Goal: Task Accomplishment & Management: Manage account settings

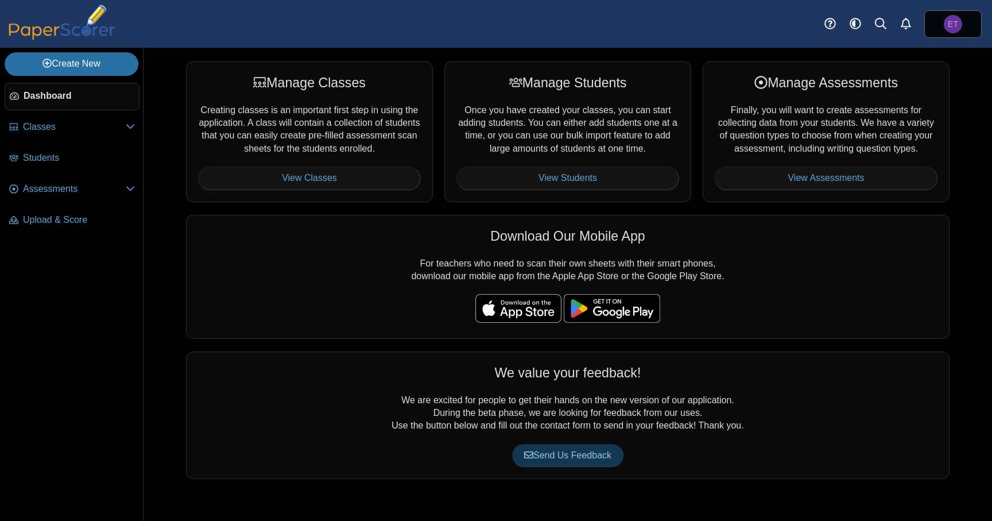
click at [224, 251] on div at bounding box center [567, 251] width 739 height 11
drag, startPoint x: 164, startPoint y: 82, endPoint x: 81, endPoint y: 57, distance: 85.7
click at [161, 80] on div "Manage Classes Creating classes is an important first step in using the applica…" at bounding box center [567, 284] width 848 height 473
click at [73, 57] on link "Create New" at bounding box center [72, 63] width 134 height 23
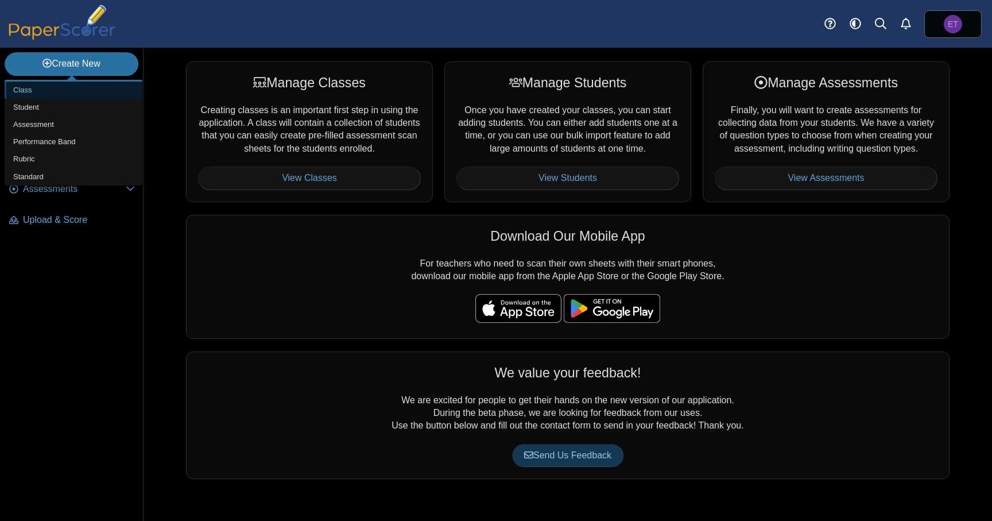
click at [68, 88] on link "Class" at bounding box center [74, 89] width 138 height 17
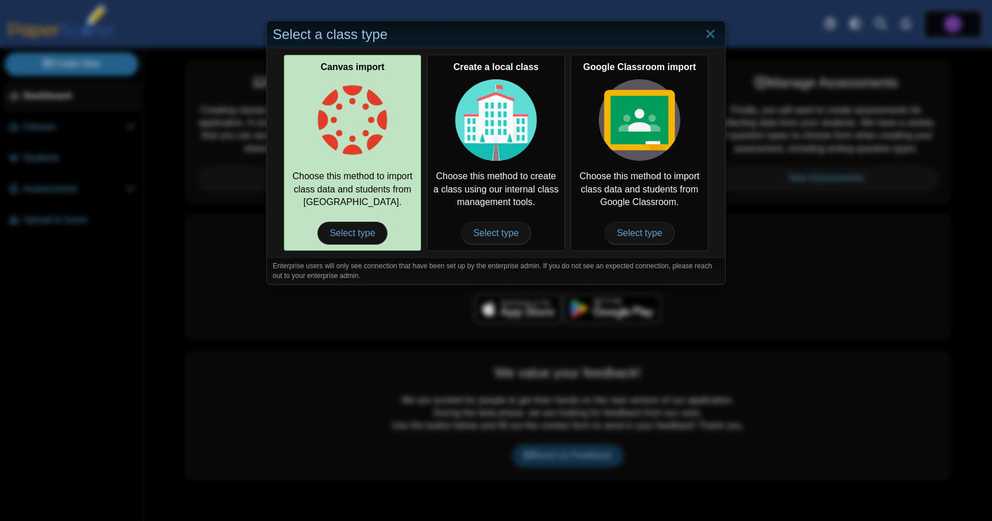
click at [368, 133] on img at bounding box center [352, 119] width 81 height 81
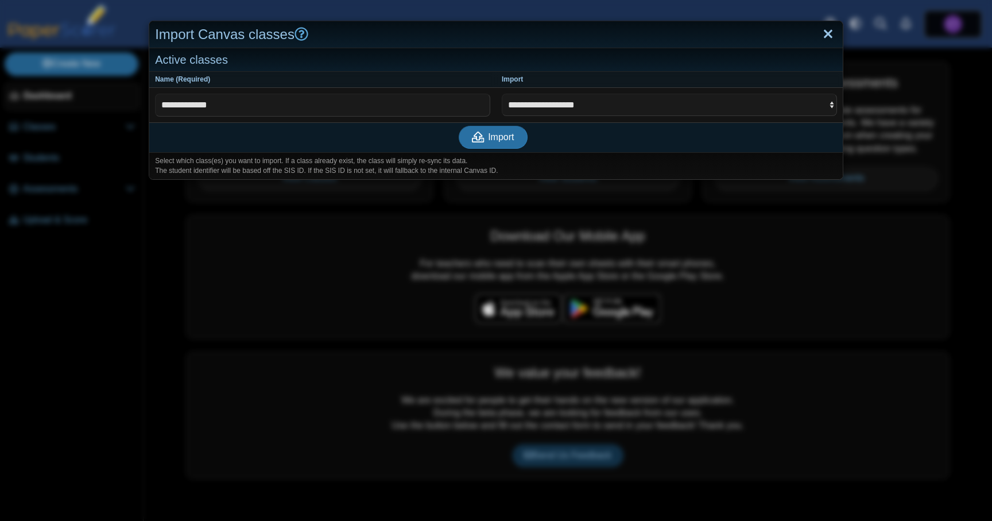
click at [828, 37] on link "Close" at bounding box center [828, 35] width 18 height 20
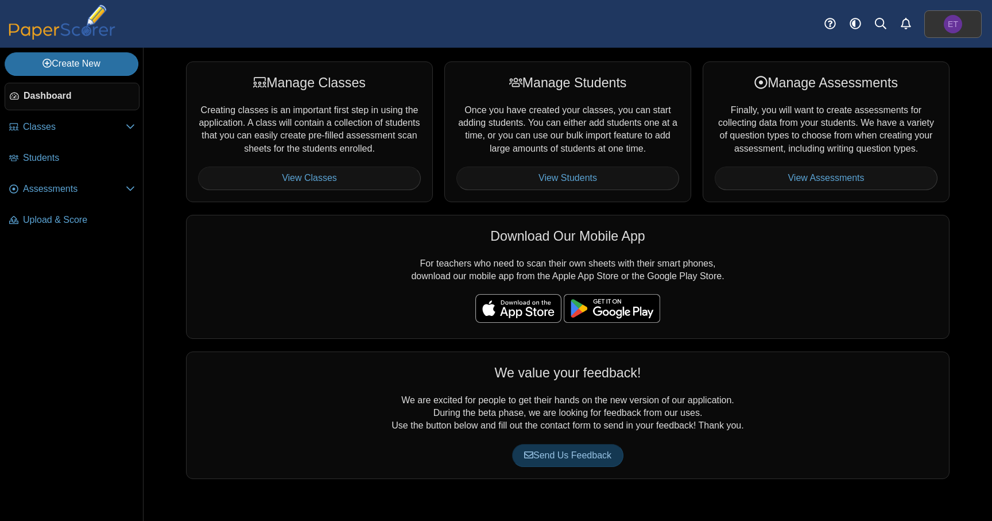
click at [927, 21] on link "ET" at bounding box center [952, 24] width 57 height 28
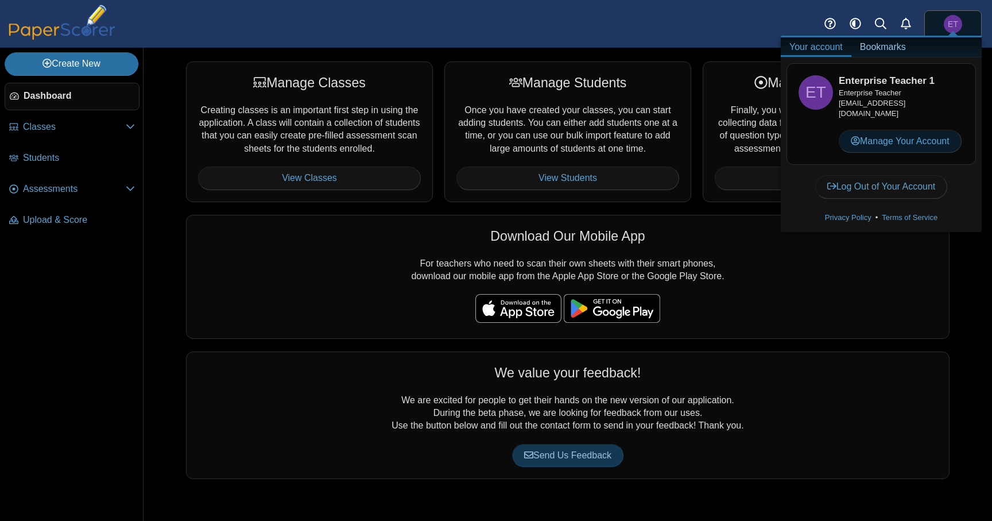
click at [910, 131] on link "Manage Your Account" at bounding box center [900, 141] width 123 height 23
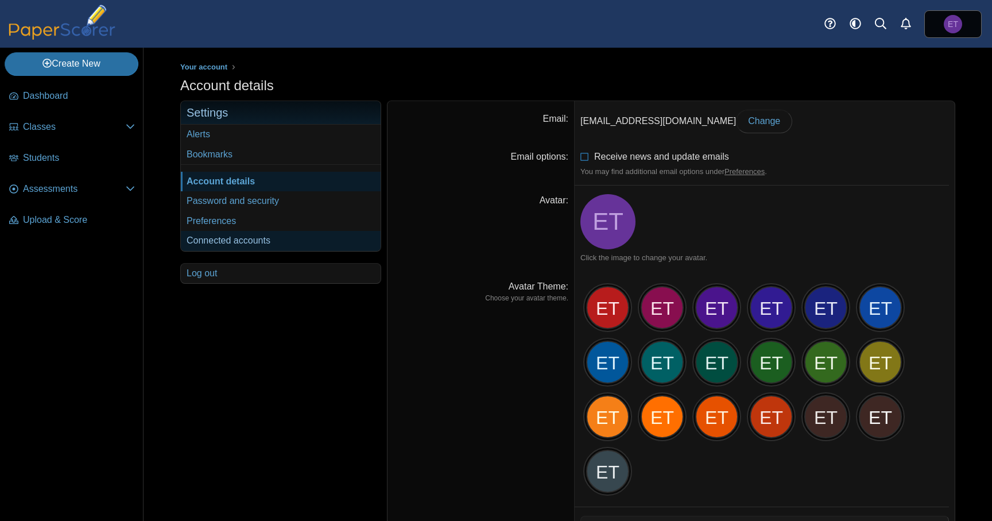
click at [257, 242] on link "Connected accounts" at bounding box center [281, 241] width 200 height 20
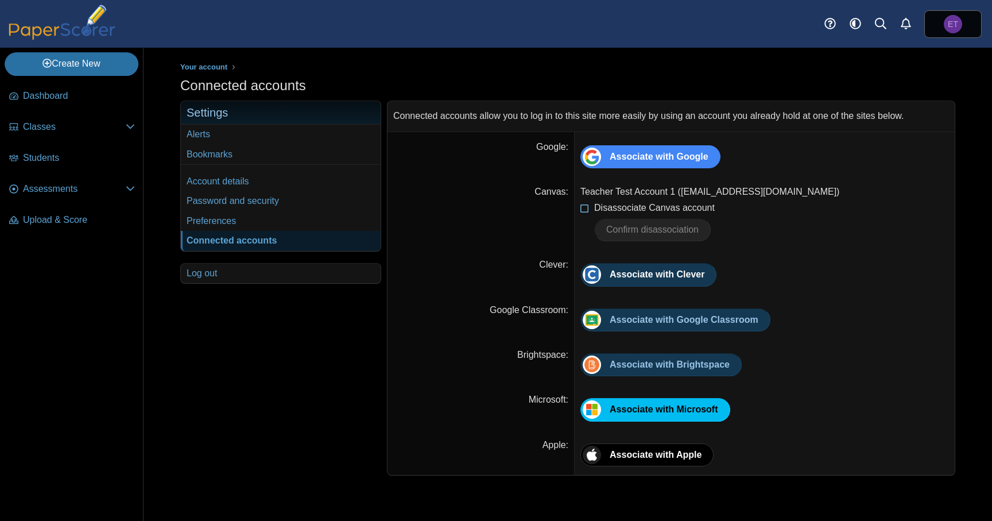
click at [623, 211] on span "Disassociate Canvas account" at bounding box center [654, 208] width 121 height 10
click at [632, 229] on span "Confirm disassociation" at bounding box center [652, 229] width 92 height 10
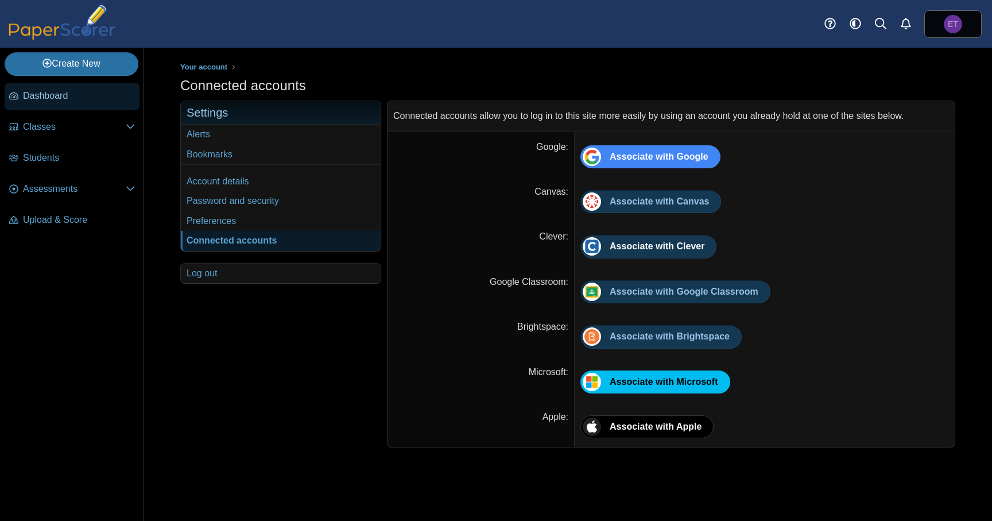
click at [46, 98] on span "Dashboard" at bounding box center [79, 96] width 112 height 13
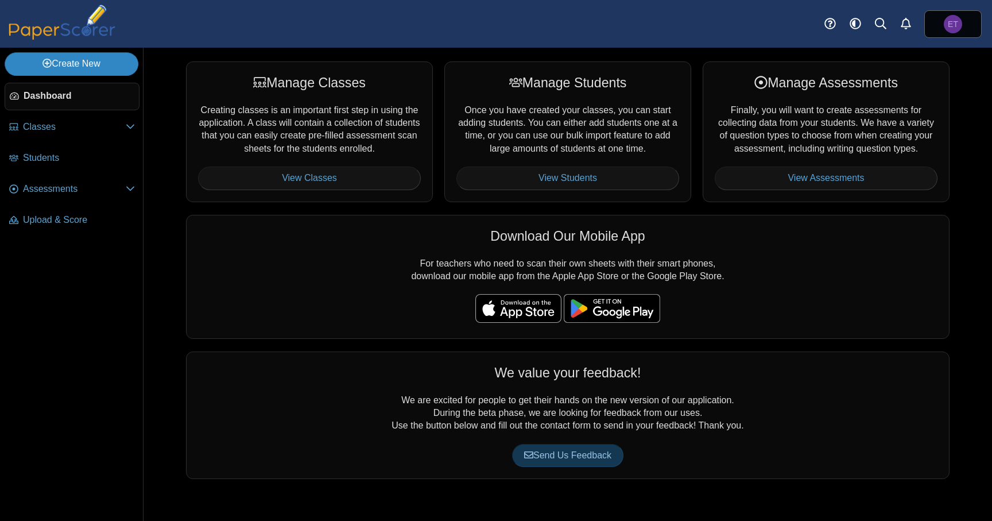
click at [100, 65] on link "Create New" at bounding box center [72, 63] width 134 height 23
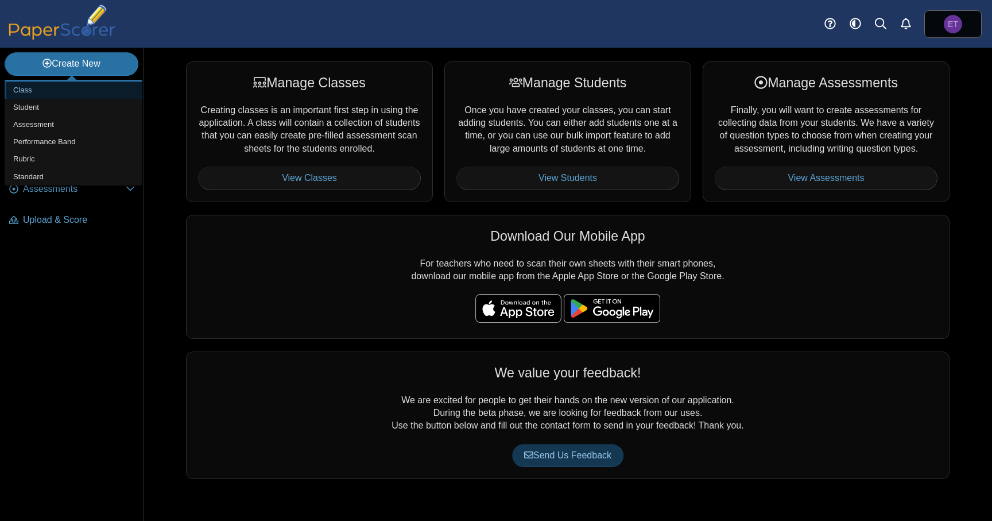
click at [72, 90] on link "Class" at bounding box center [74, 89] width 138 height 17
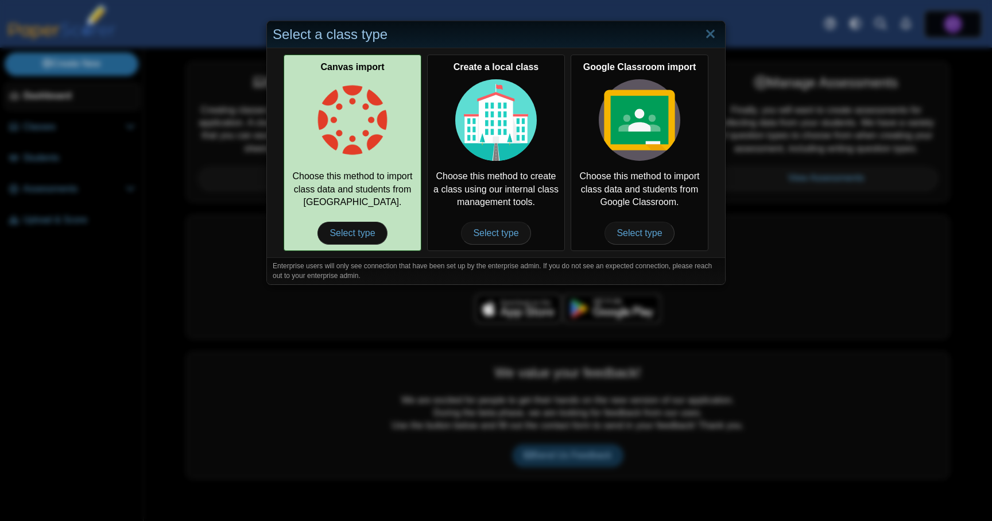
click at [367, 127] on img at bounding box center [352, 119] width 81 height 81
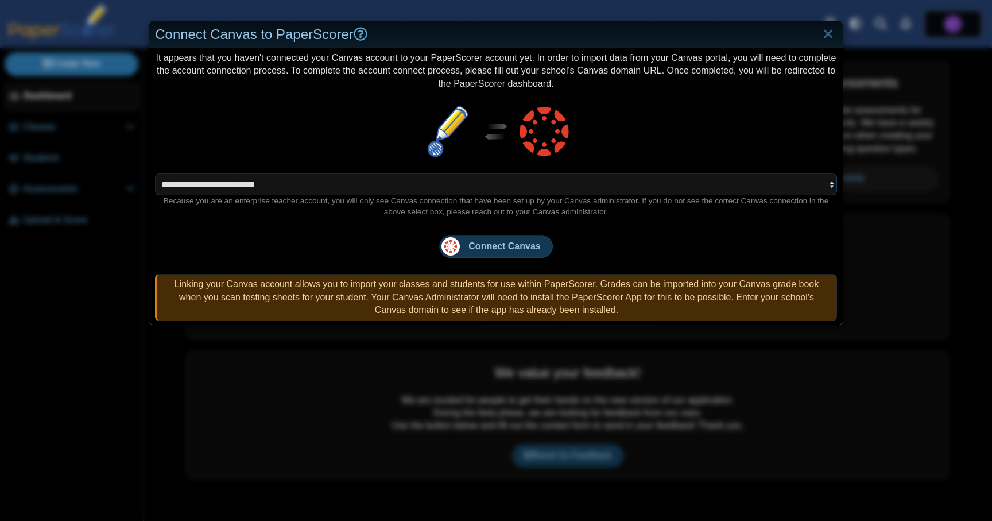
click at [397, 184] on select "**********" at bounding box center [496, 184] width 682 height 22
click at [155, 173] on select "**********" at bounding box center [496, 184] width 682 height 22
click at [370, 251] on div "**********" at bounding box center [495, 186] width 693 height 276
click at [498, 249] on span "Connect Canvas" at bounding box center [504, 246] width 72 height 10
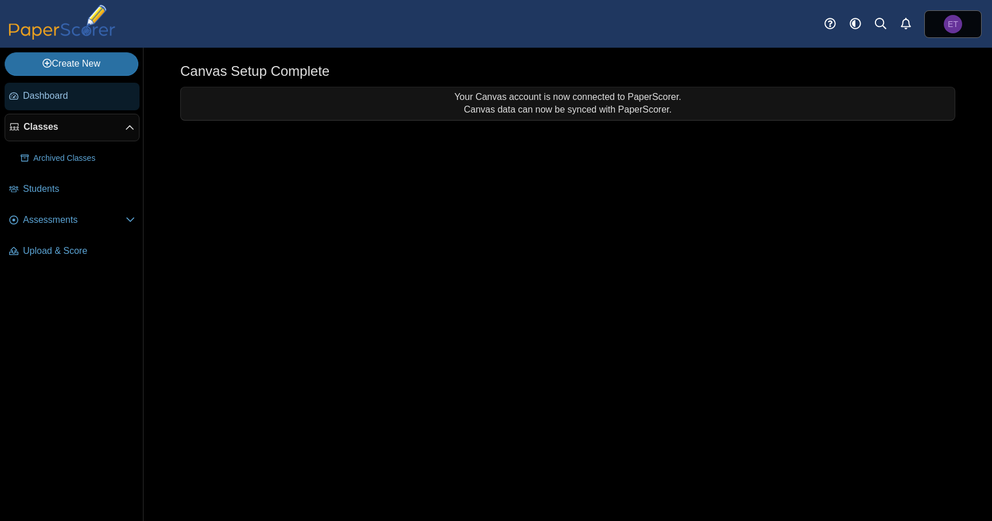
click at [72, 95] on span "Dashboard" at bounding box center [79, 96] width 112 height 13
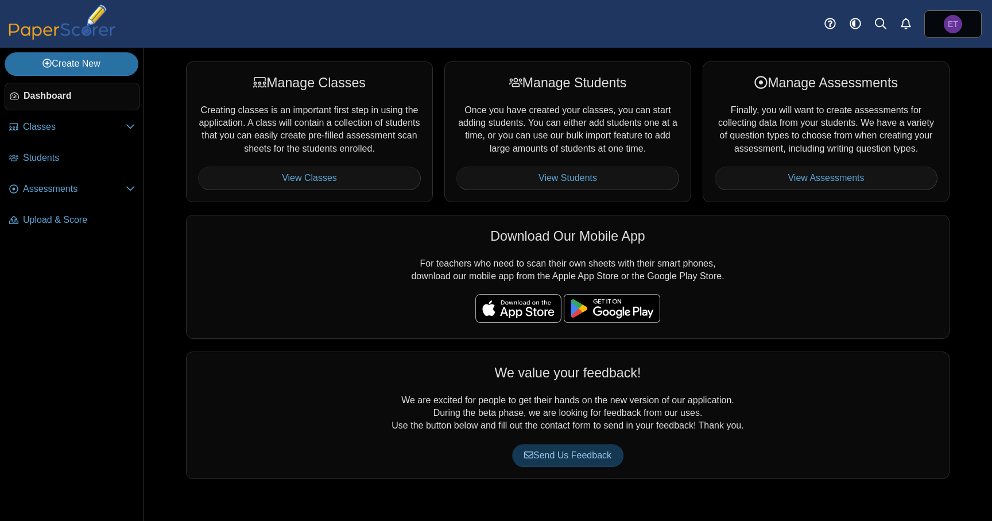
click at [94, 62] on link "Create New" at bounding box center [72, 63] width 134 height 23
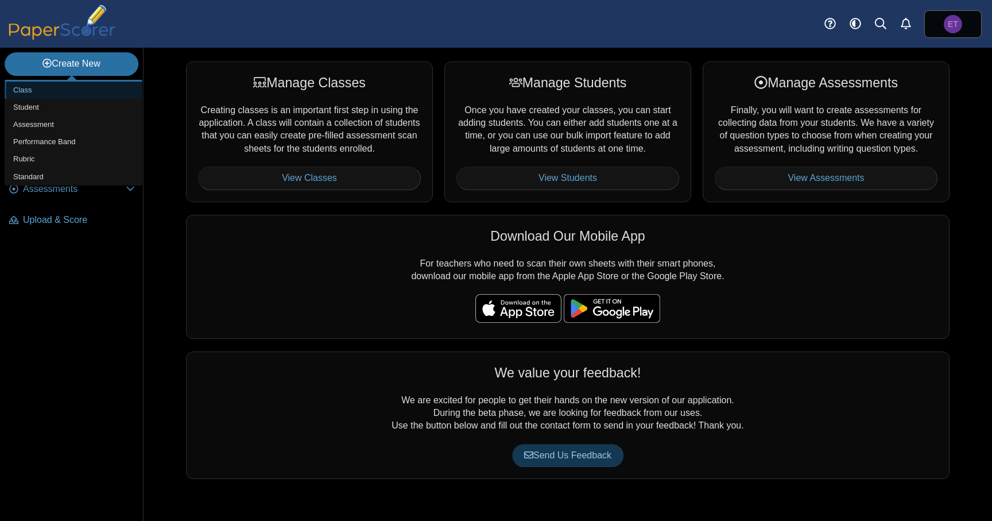
click at [100, 95] on link "Class" at bounding box center [74, 89] width 138 height 17
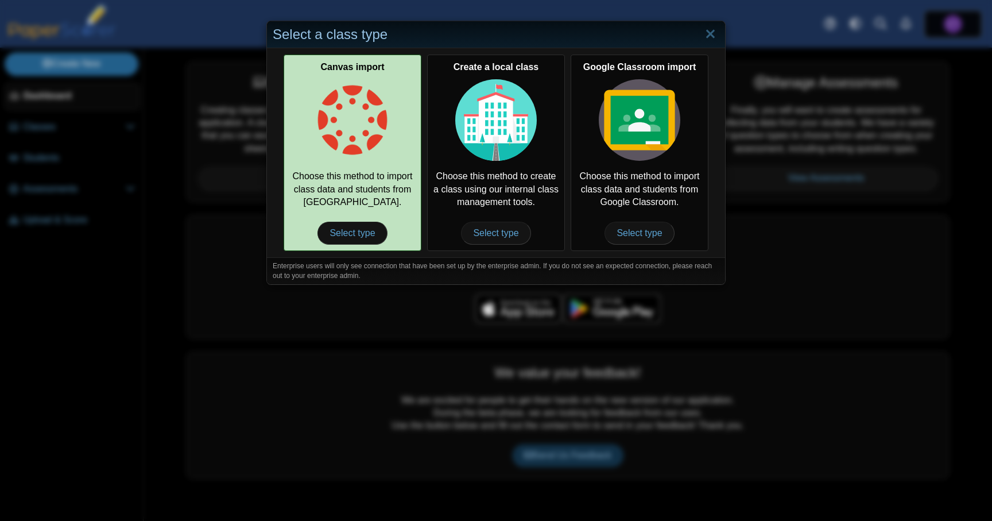
click at [354, 117] on img at bounding box center [352, 119] width 81 height 81
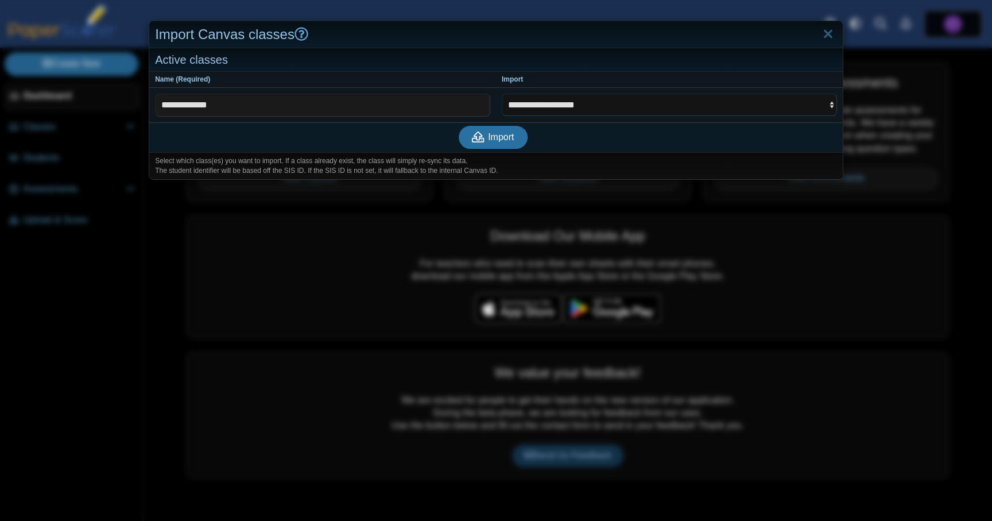
click at [628, 102] on select "**********" at bounding box center [669, 105] width 335 height 22
select select "**********"
click at [502, 94] on select "**********" at bounding box center [669, 105] width 335 height 22
drag, startPoint x: 611, startPoint y: 150, endPoint x: 566, endPoint y: 147, distance: 44.8
click at [614, 150] on div "Import" at bounding box center [493, 137] width 688 height 30
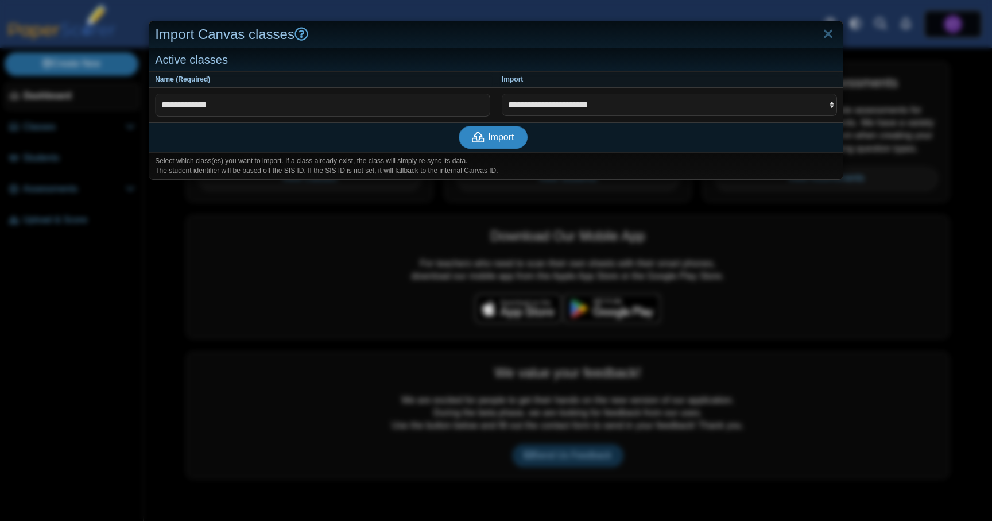
click at [478, 133] on use "submit" at bounding box center [478, 136] width 13 height 11
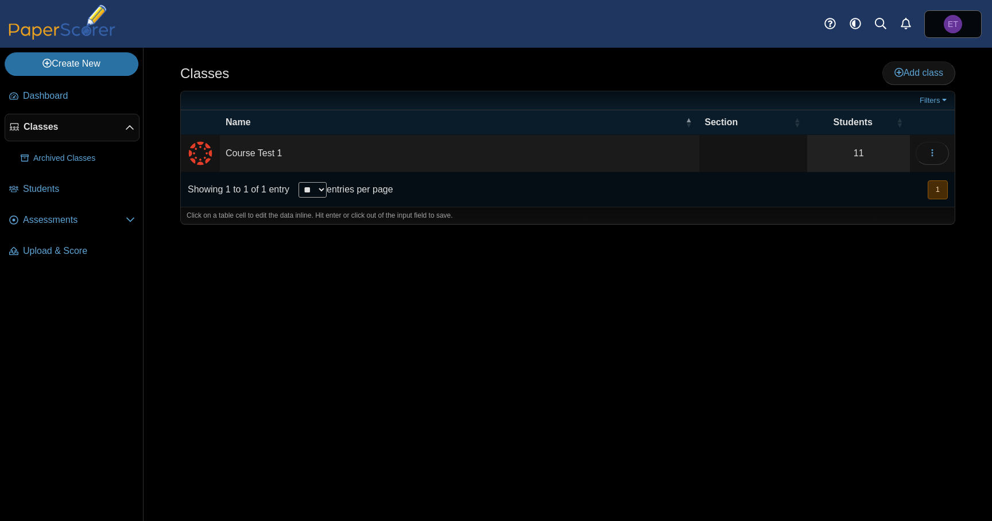
click at [521, 358] on div "Classes Add class Filters 11" at bounding box center [567, 284] width 848 height 473
click at [558, 347] on div "Classes Add class Filters 11" at bounding box center [567, 284] width 848 height 473
click at [67, 223] on span "Assessments" at bounding box center [74, 219] width 103 height 13
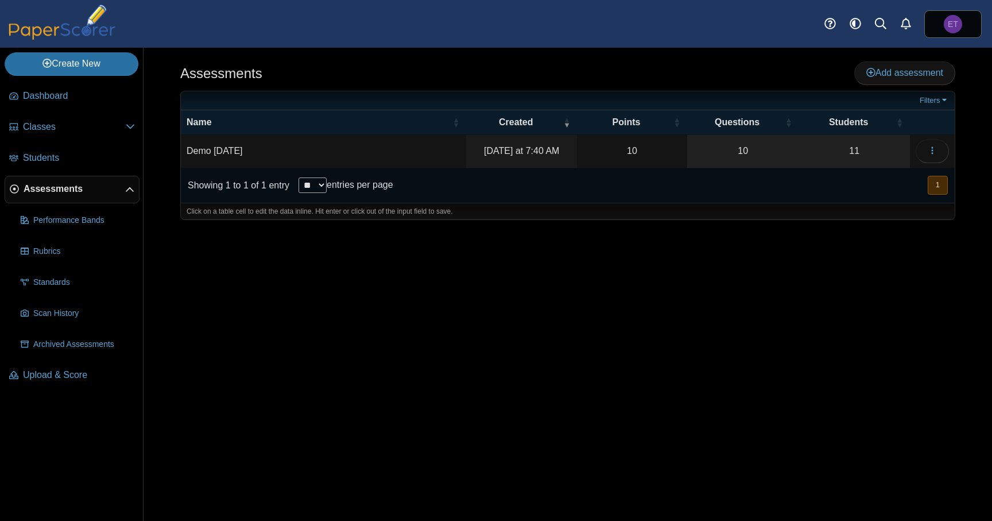
drag, startPoint x: 870, startPoint y: 292, endPoint x: 913, endPoint y: 166, distance: 132.9
click at [870, 292] on div "Assessments Add assessment 10" at bounding box center [567, 284] width 848 height 473
click at [931, 148] on use "button" at bounding box center [932, 150] width 2 height 7
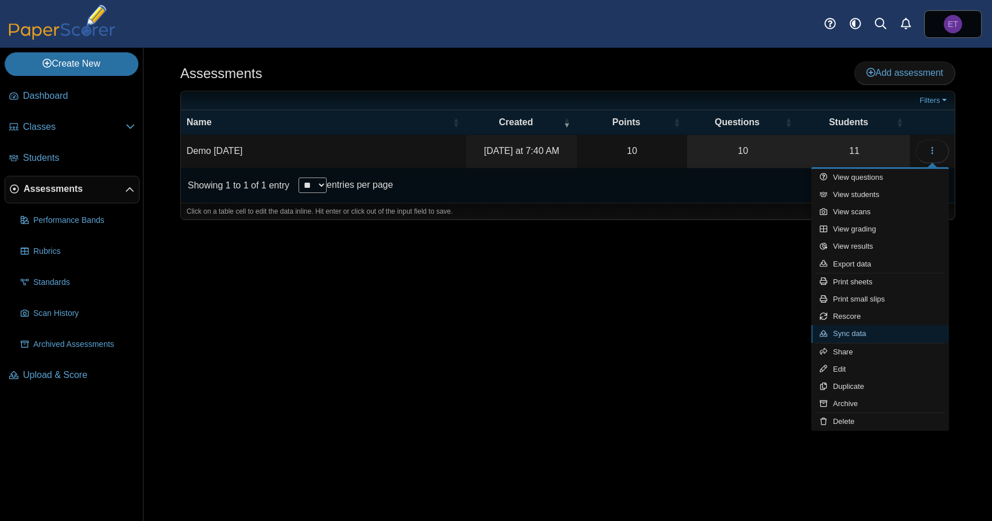
click at [861, 332] on link "Sync data" at bounding box center [880, 333] width 138 height 17
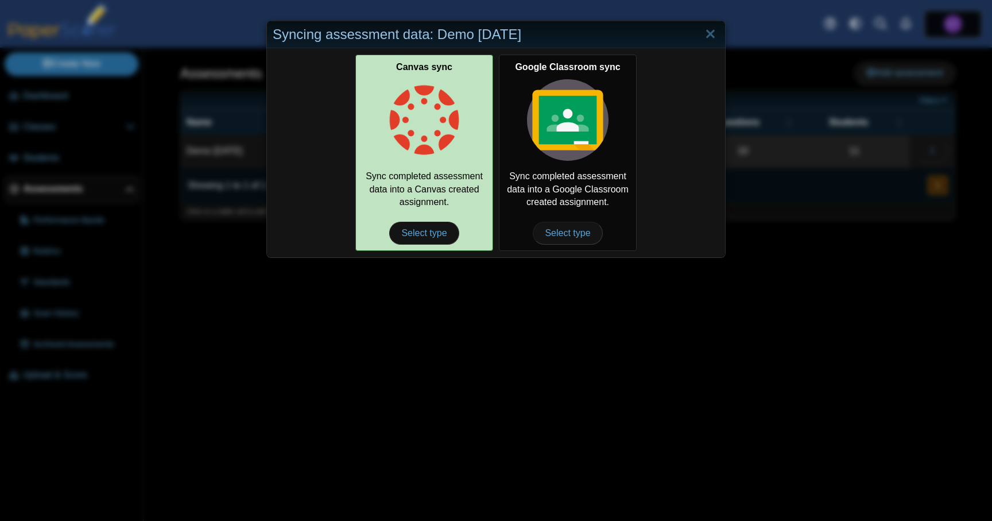
click at [441, 155] on img at bounding box center [423, 119] width 81 height 81
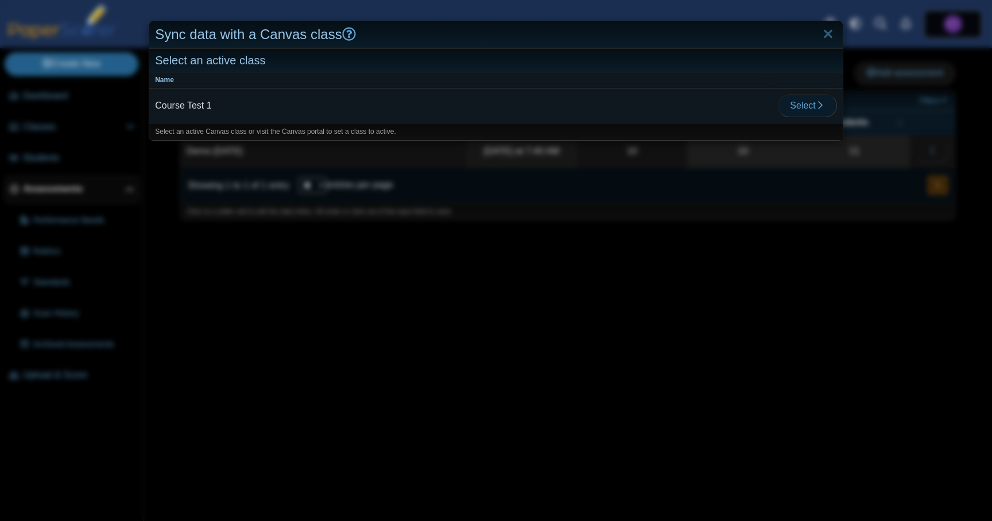
click at [825, 100] on button "Select" at bounding box center [807, 105] width 59 height 23
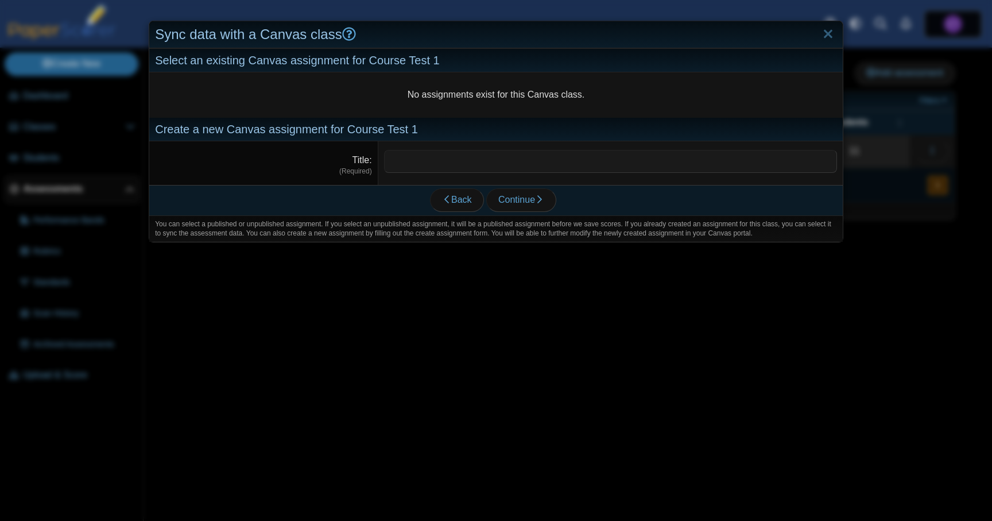
click at [487, 170] on input "Title" at bounding box center [610, 161] width 453 height 23
type input "**********"
click at [541, 201] on icon "submit" at bounding box center [539, 199] width 9 height 9
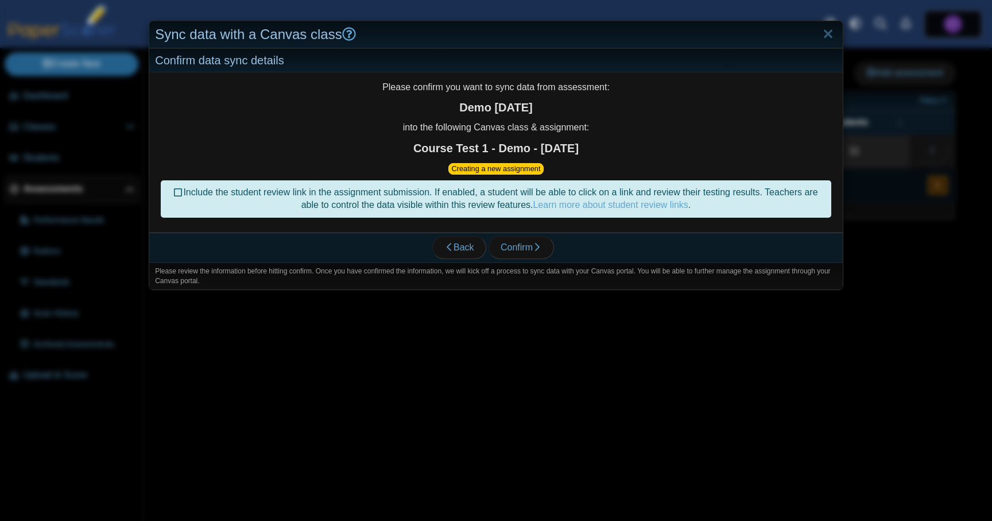
click at [174, 192] on icon at bounding box center [178, 191] width 9 height 8
drag, startPoint x: 670, startPoint y: 249, endPoint x: 564, endPoint y: 251, distance: 105.6
click at [668, 249] on div "Back Confirm" at bounding box center [493, 247] width 688 height 30
click at [535, 250] on icon "button" at bounding box center [537, 246] width 9 height 9
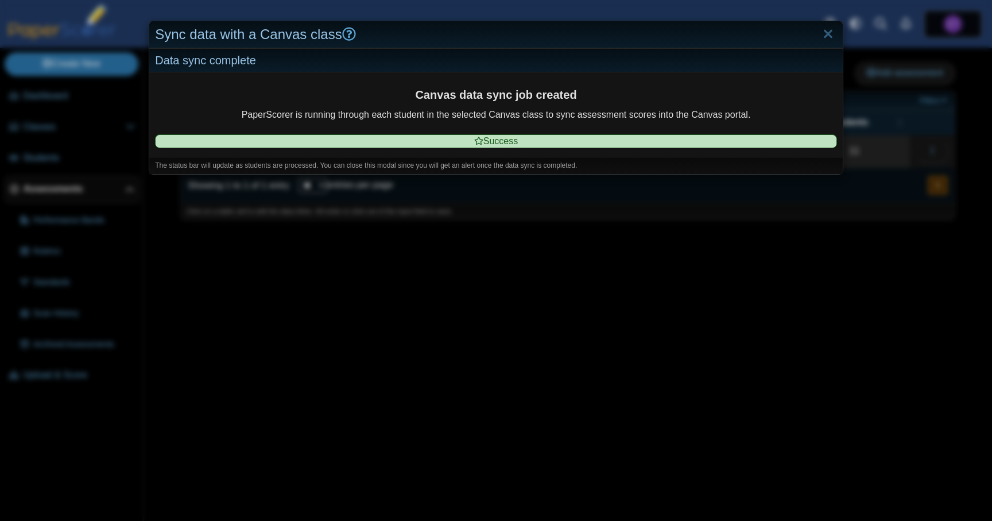
click at [809, 357] on div "Sync data with a Canvas class Data sync complete Canvas data sync job created P…" at bounding box center [496, 260] width 992 height 521
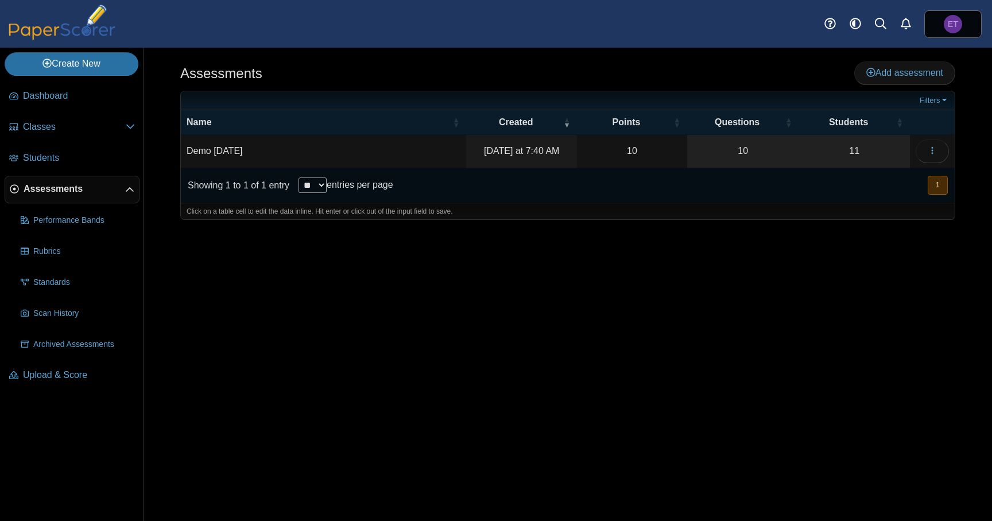
click at [459, 354] on div "Assessments Add assessment 10" at bounding box center [567, 284] width 848 height 473
click at [845, 149] on link "11" at bounding box center [853, 151] width 111 height 32
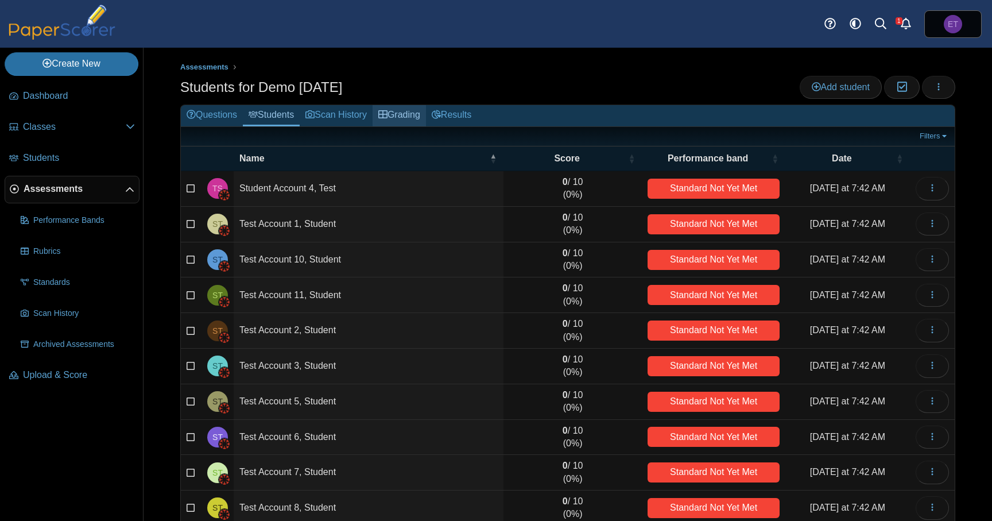
click at [413, 114] on link "Grading" at bounding box center [398, 115] width 53 height 21
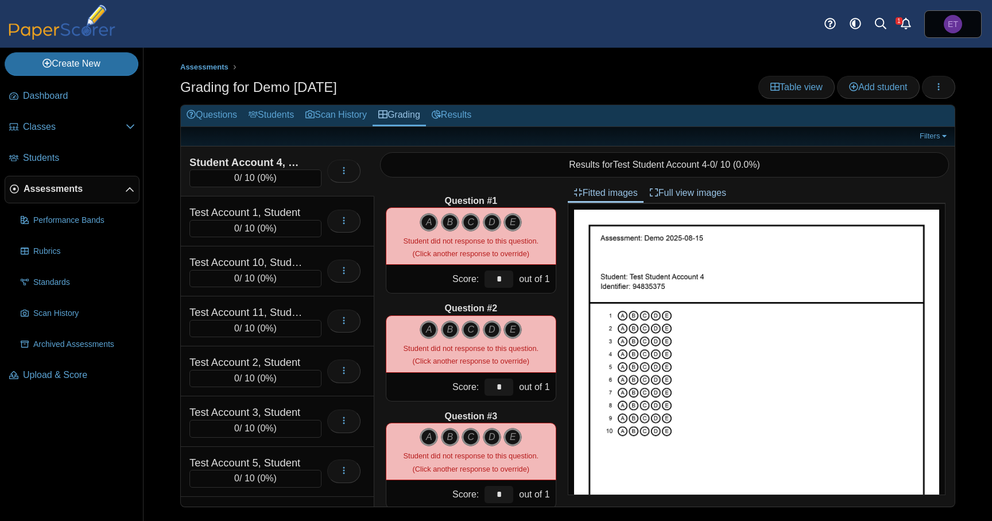
drag, startPoint x: 427, startPoint y: 219, endPoint x: 439, endPoint y: 278, distance: 60.3
click at [427, 219] on icon "A" at bounding box center [429, 222] width 18 height 18
type input "*"
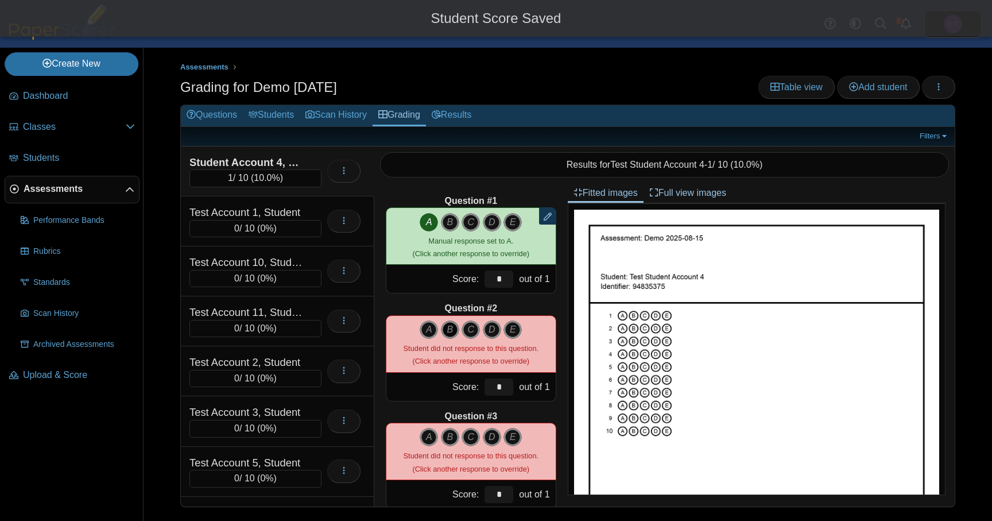
click at [448, 327] on icon "B" at bounding box center [450, 329] width 18 height 18
type input "*"
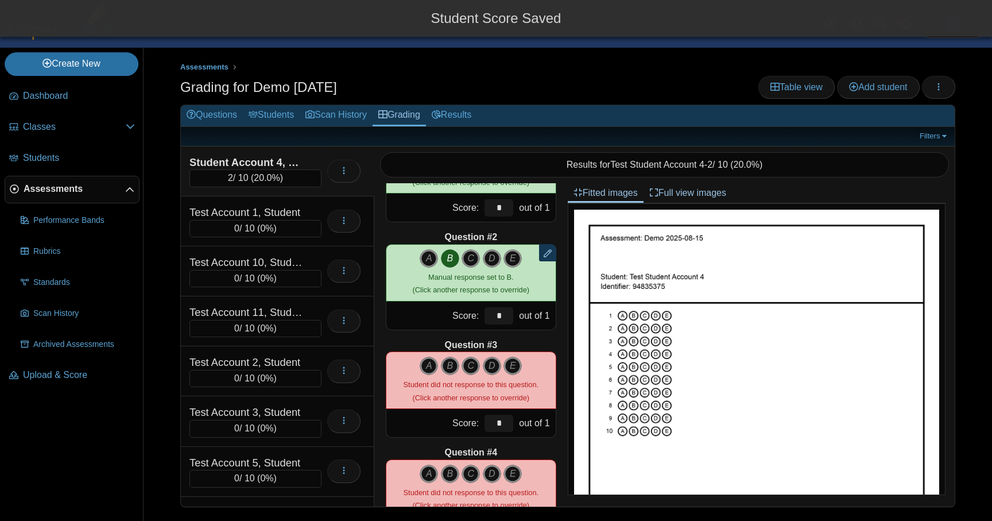
scroll to position [103, 0]
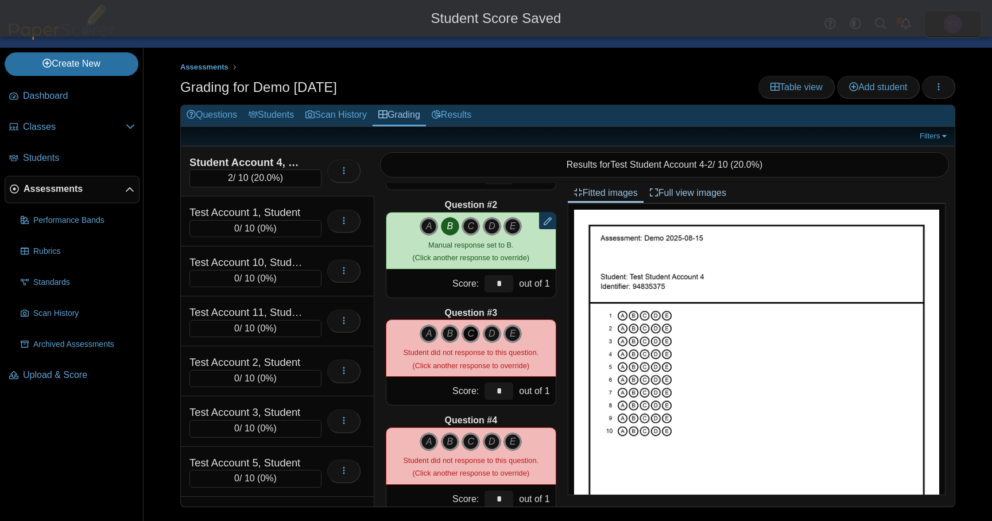
click at [467, 329] on icon "C" at bounding box center [470, 333] width 18 height 18
type input "*"
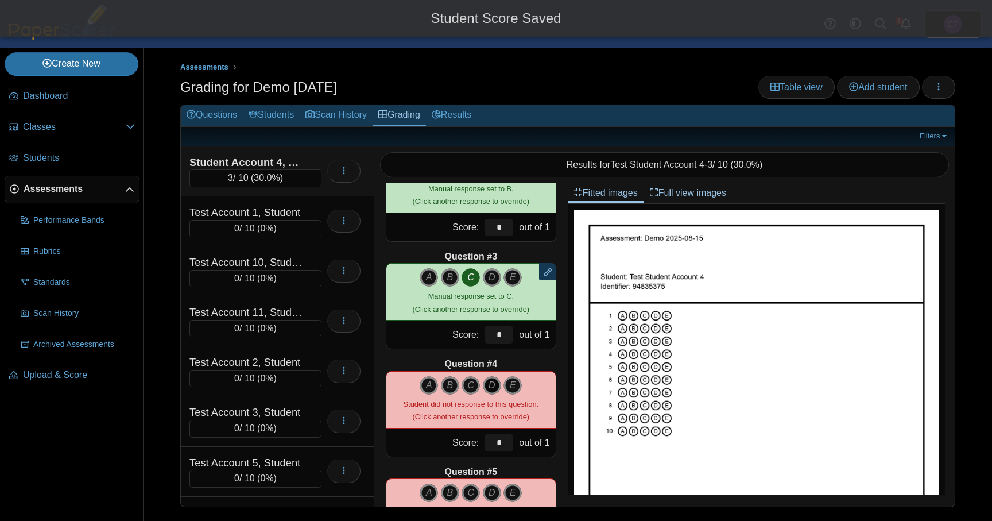
click at [494, 385] on icon "D" at bounding box center [492, 385] width 18 height 18
type input "*"
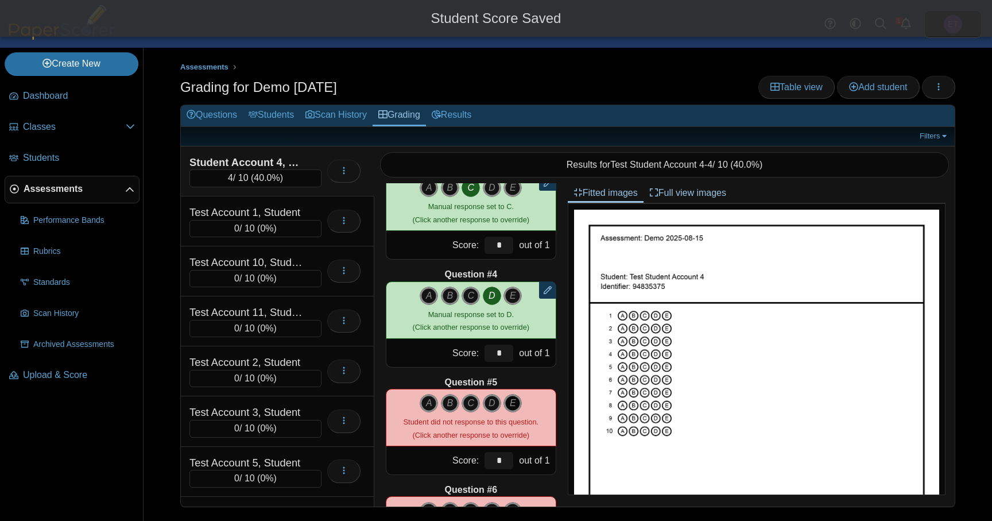
click at [514, 399] on icon "E" at bounding box center [512, 403] width 18 height 18
type input "*"
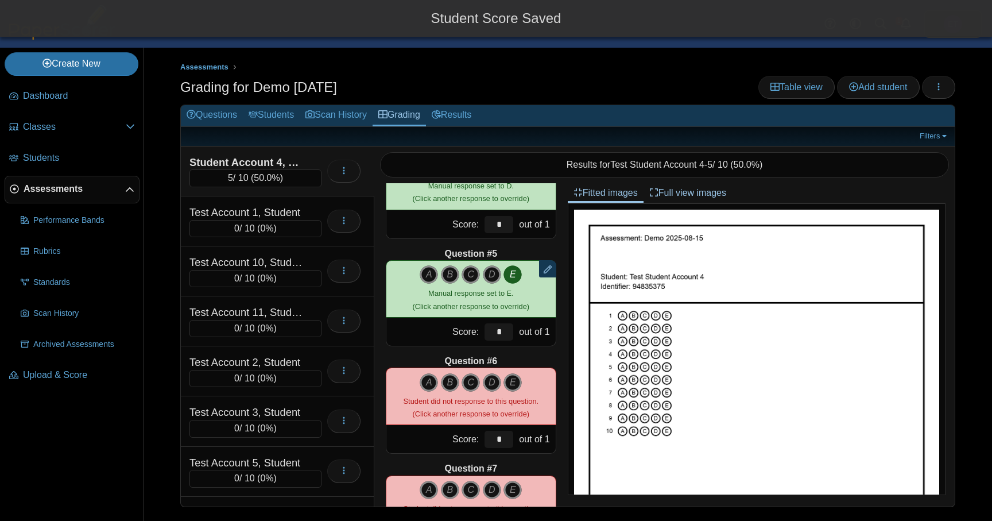
scroll to position [415, 0]
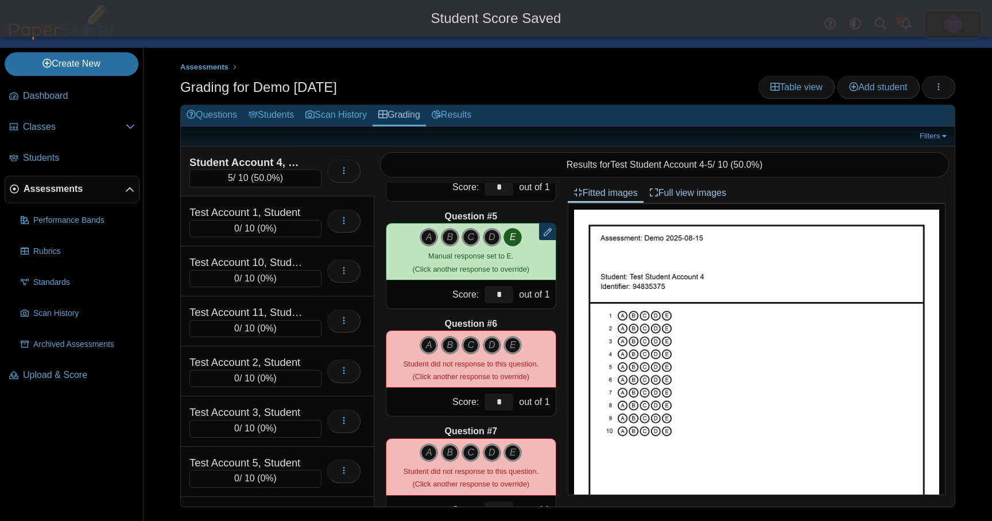
drag, startPoint x: 428, startPoint y: 344, endPoint x: 443, endPoint y: 376, distance: 35.4
click at [429, 344] on icon "A" at bounding box center [429, 345] width 18 height 18
type input "*"
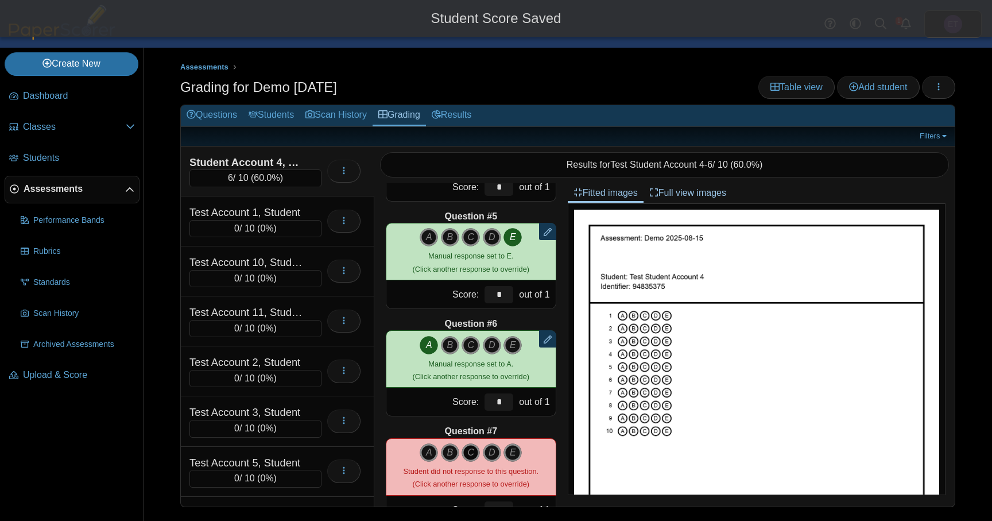
drag, startPoint x: 445, startPoint y: 448, endPoint x: 467, endPoint y: 444, distance: 21.7
click at [446, 448] on icon "B" at bounding box center [450, 452] width 18 height 18
type input "*"
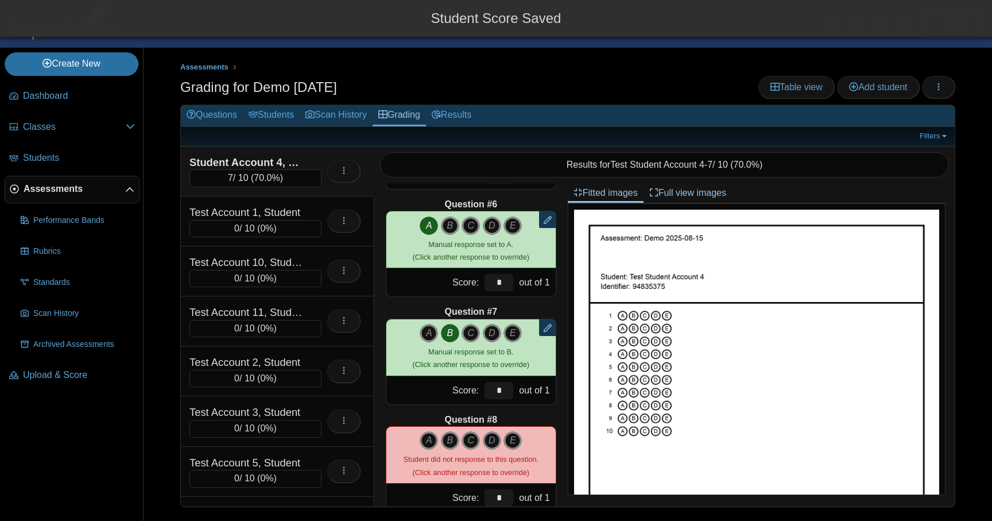
scroll to position [589, 0]
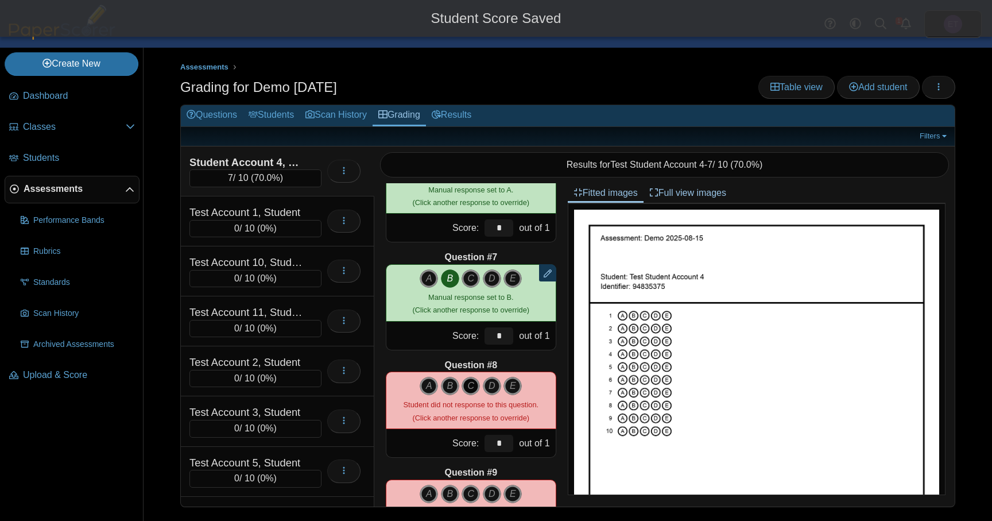
click at [475, 390] on icon "C" at bounding box center [470, 385] width 18 height 18
type input "*"
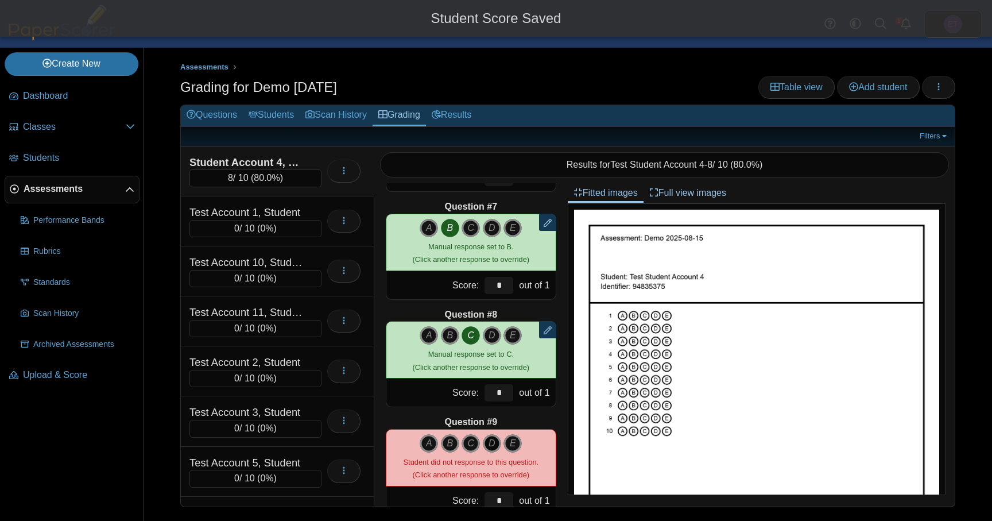
click at [493, 445] on icon "D" at bounding box center [492, 443] width 18 height 18
type input "*"
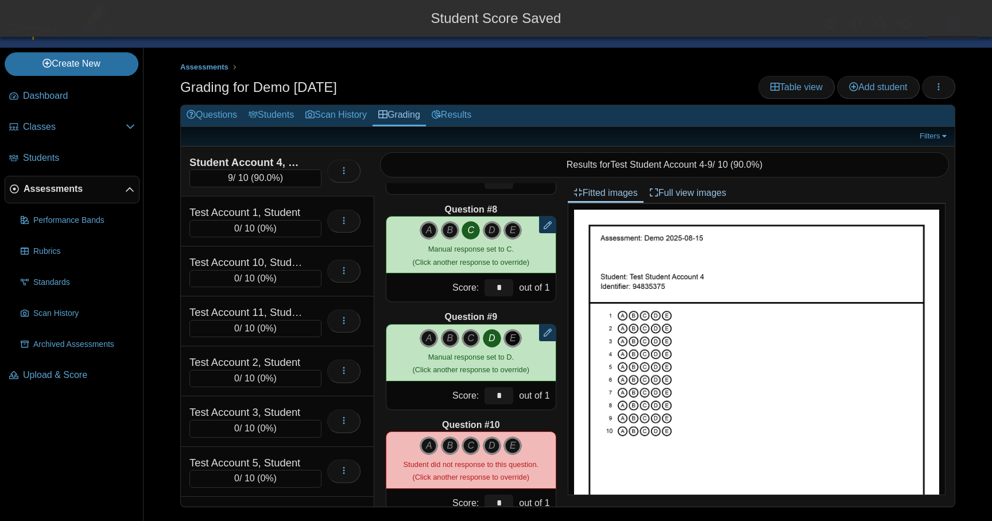
scroll to position [775, 0]
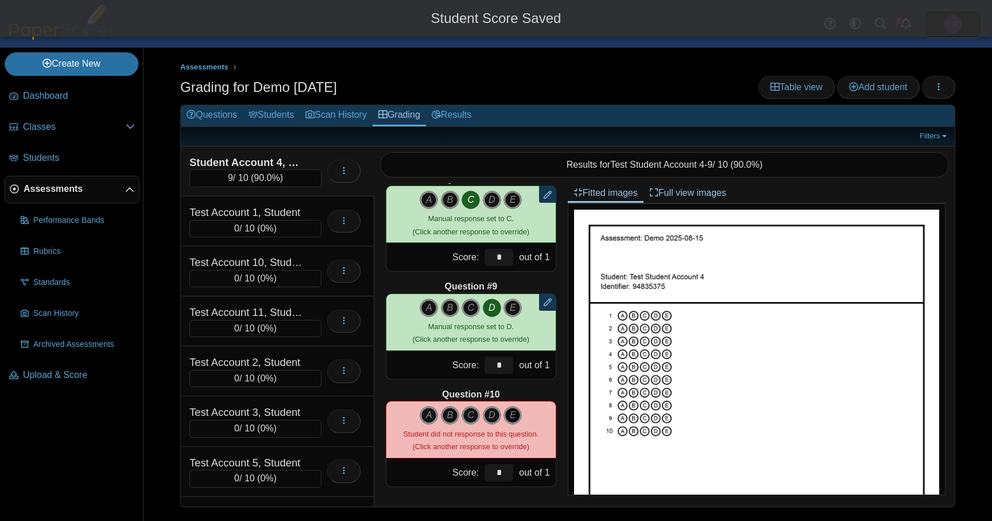
click at [512, 418] on icon "E" at bounding box center [512, 415] width 18 height 18
type input "*"
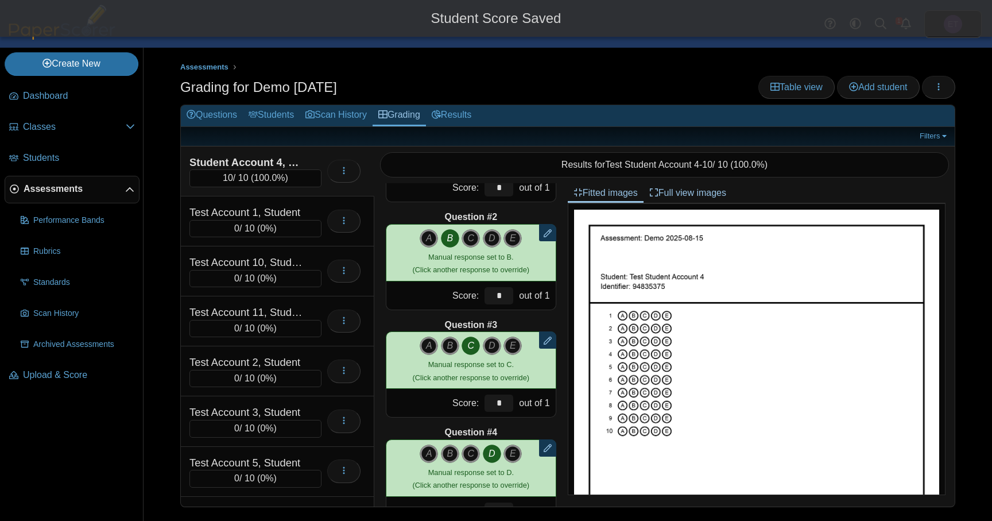
scroll to position [0, 0]
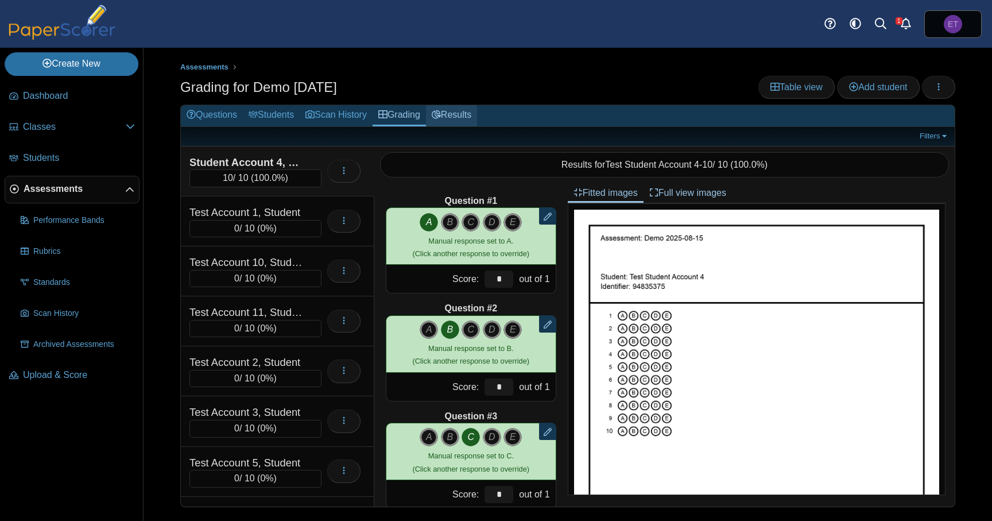
click at [457, 117] on link "Results" at bounding box center [451, 115] width 51 height 21
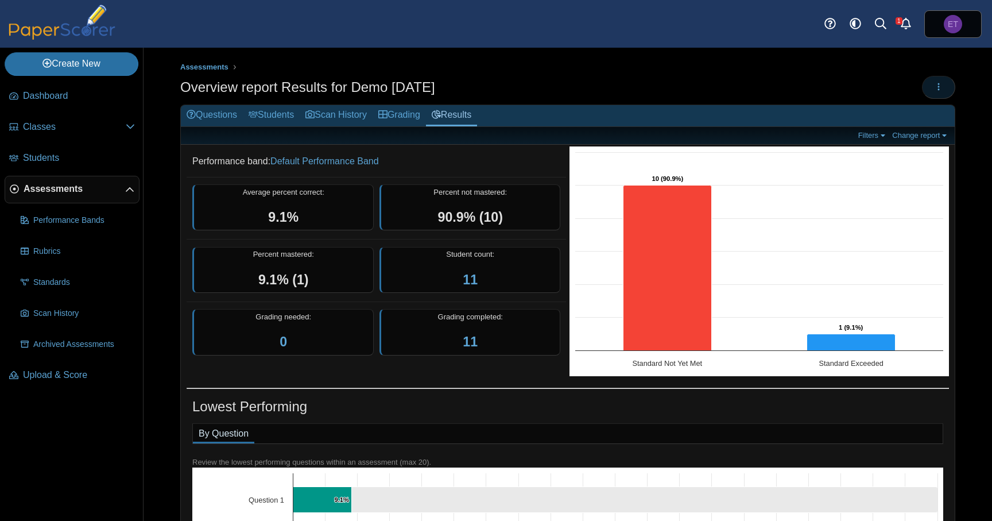
click at [936, 90] on icon "button" at bounding box center [938, 86] width 9 height 9
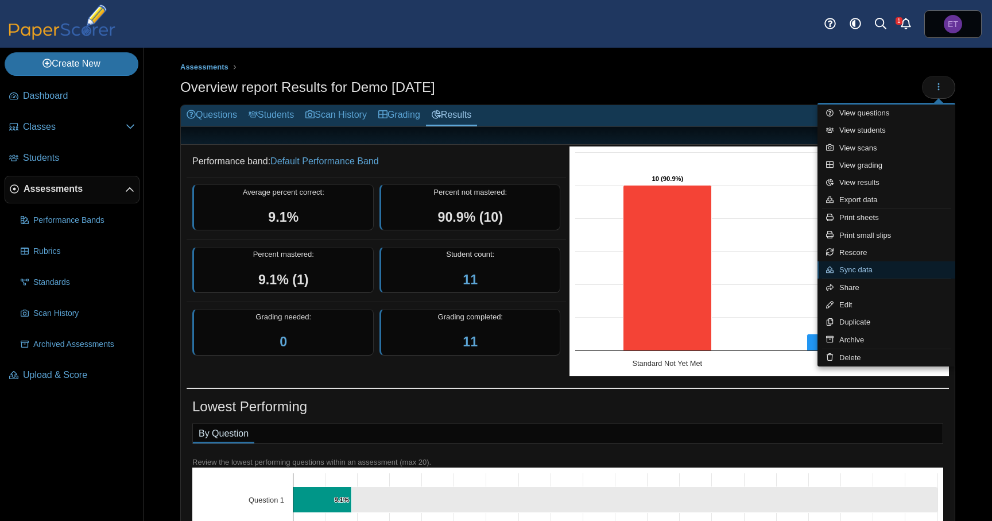
click at [891, 273] on link "Sync data" at bounding box center [886, 269] width 138 height 17
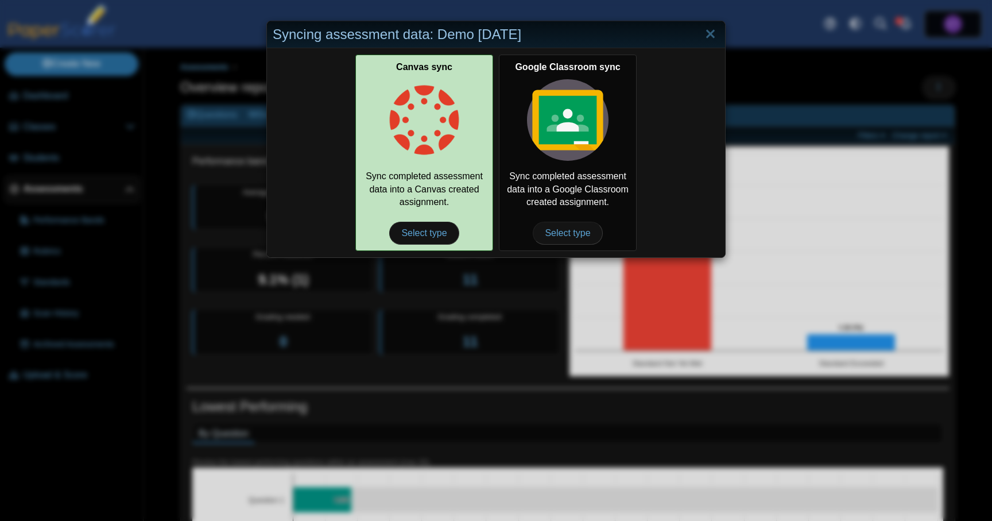
click at [368, 132] on div "Canvas sync Sync completed assessment data into a Canvas created assignment. Se…" at bounding box center [424, 153] width 138 height 196
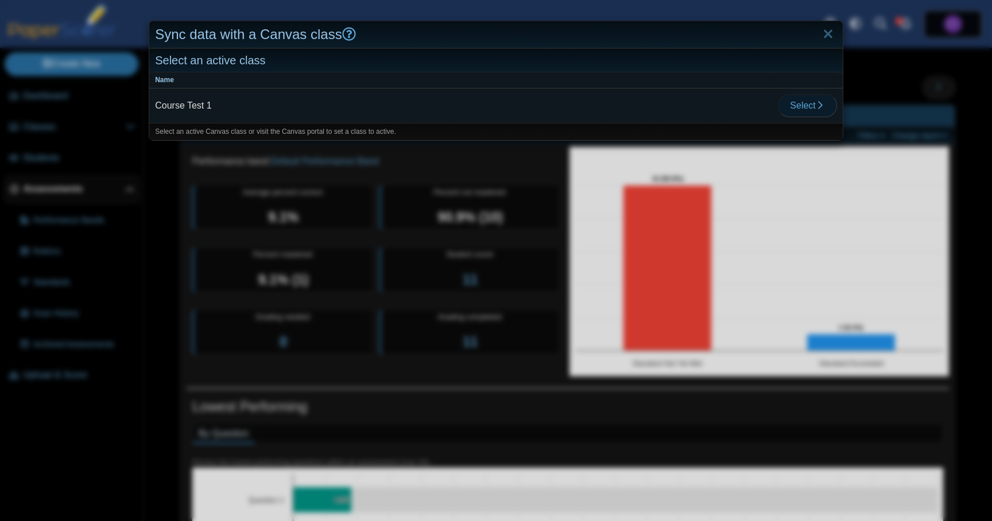
click at [805, 104] on span "Select" at bounding box center [807, 105] width 34 height 10
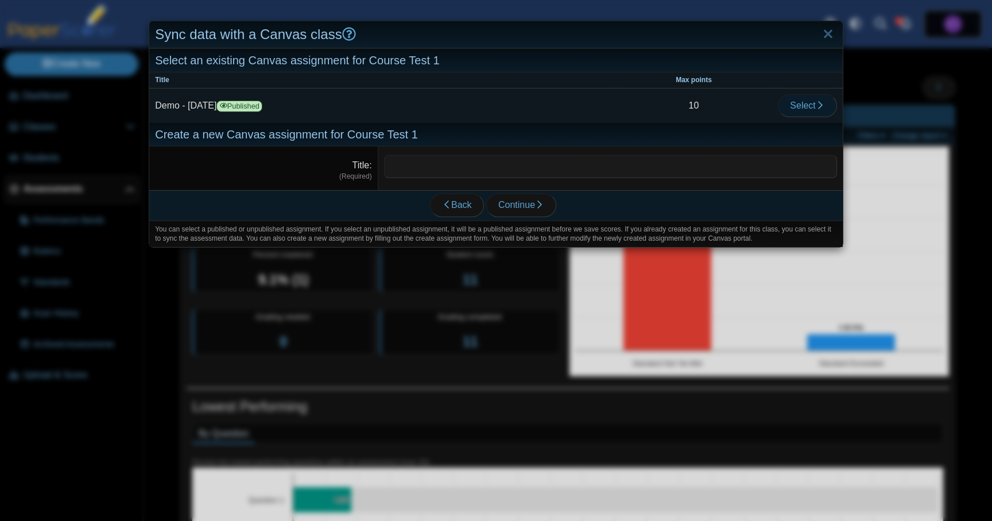
click at [815, 103] on span "Select" at bounding box center [807, 105] width 34 height 10
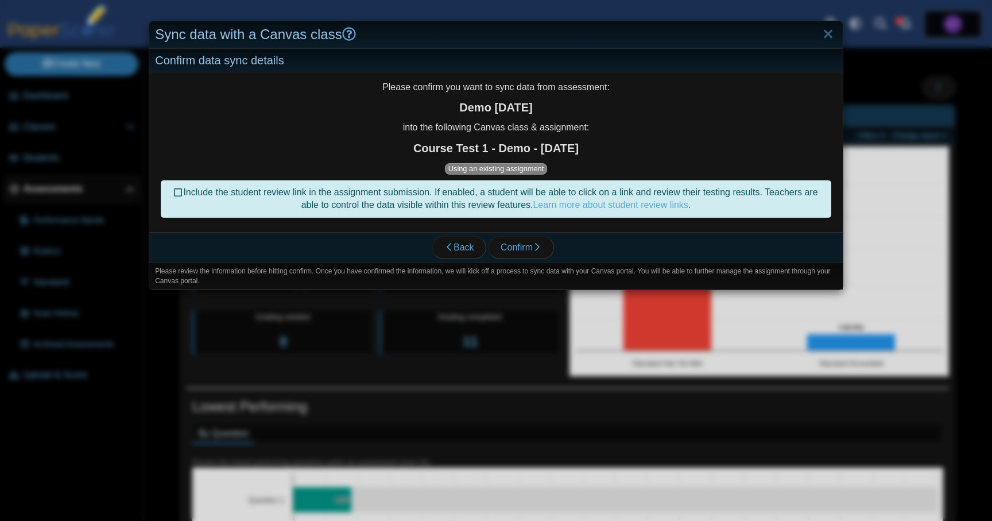
click at [294, 193] on div "Include the student review link in the assignment submission. If enabled, a stu…" at bounding box center [496, 198] width 670 height 37
click at [174, 190] on icon at bounding box center [178, 191] width 9 height 8
click at [527, 243] on span "Confirm" at bounding box center [520, 247] width 41 height 10
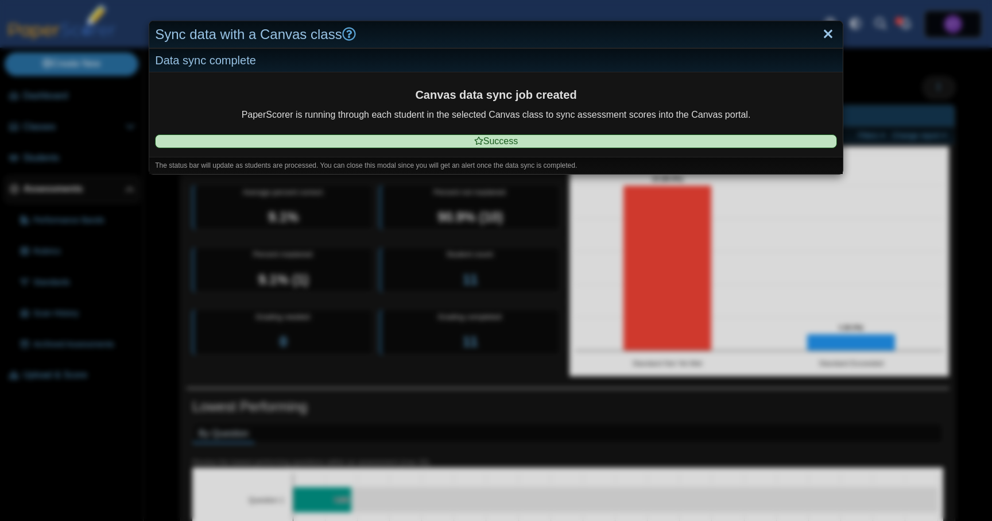
click at [834, 36] on link "Close" at bounding box center [828, 35] width 18 height 20
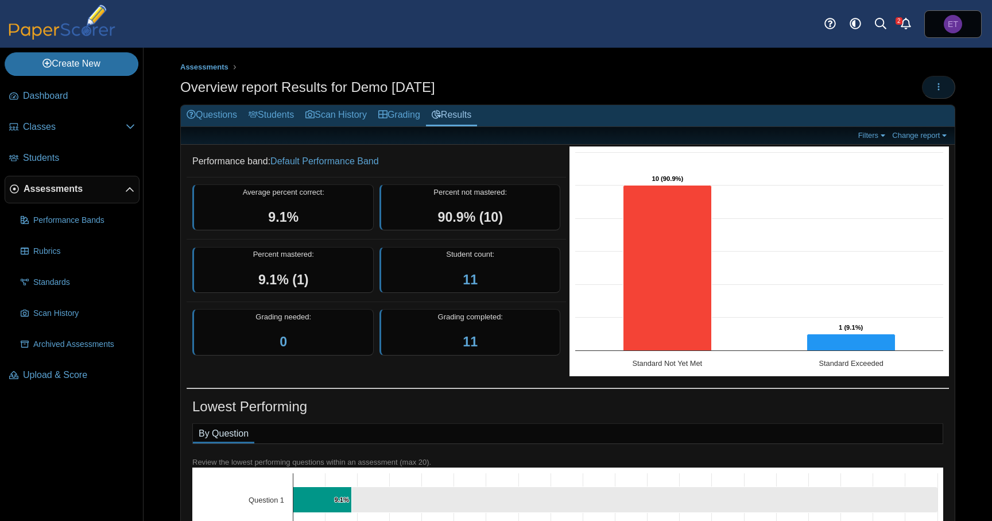
click at [948, 94] on button "button" at bounding box center [938, 87] width 33 height 23
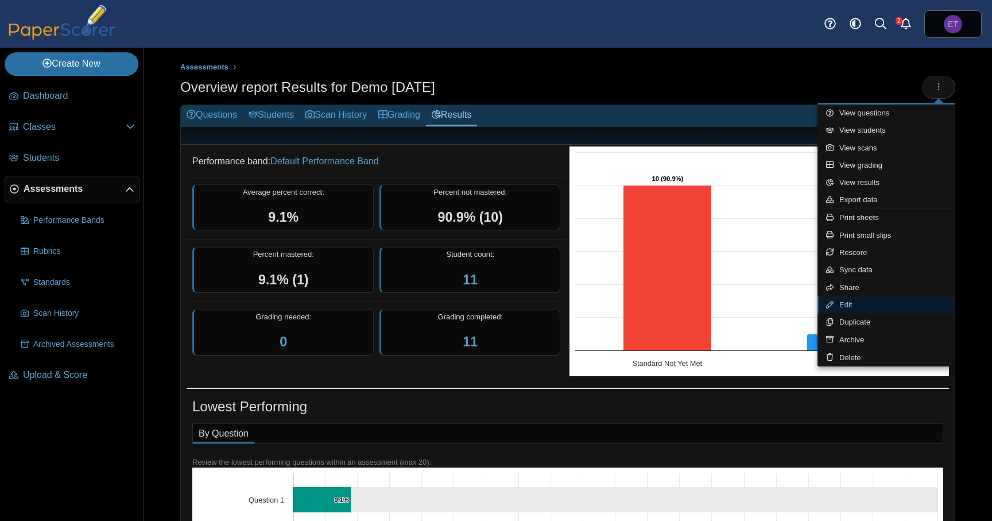
click at [867, 301] on link "Edit" at bounding box center [886, 304] width 138 height 17
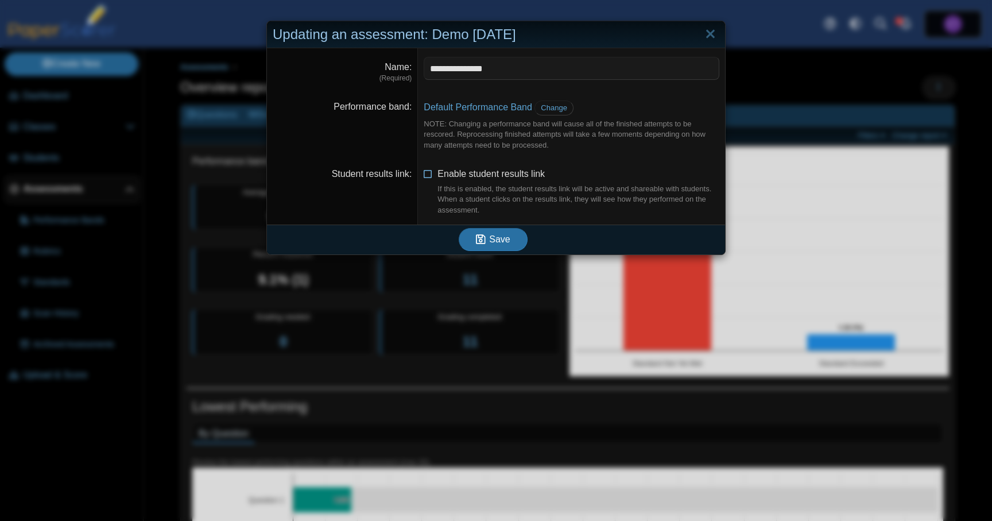
click at [467, 173] on span "Enable student results link If this is enabled, the student results link will b…" at bounding box center [578, 192] width 282 height 46
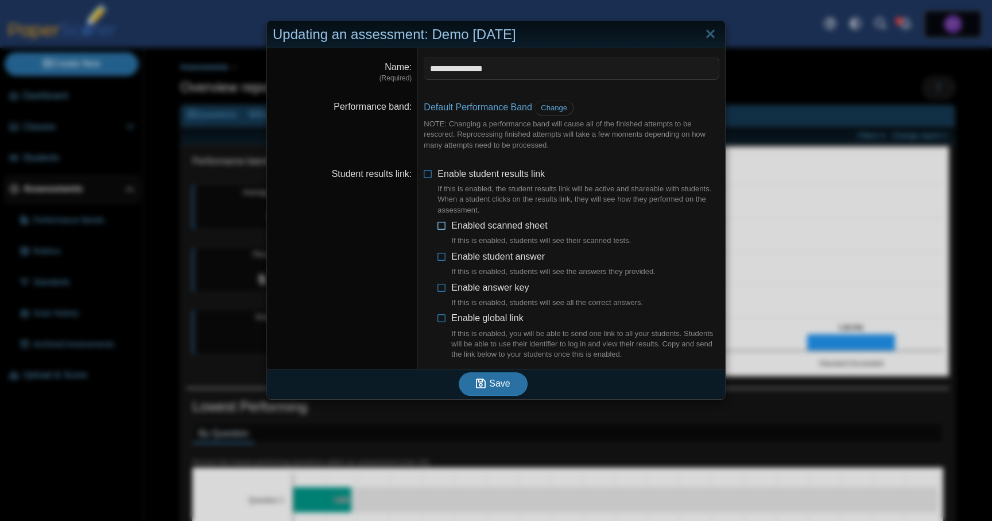
click at [498, 226] on span "Enabled scanned sheet If this is enabled, students will see their scanned tests." at bounding box center [541, 233] width 180 height 26
click at [492, 258] on span "Enable student answer If this is enabled, students will see the answers they pr…" at bounding box center [553, 264] width 204 height 26
click at [488, 289] on span "Enable answer key If this is enabled, students will see all the correct answers." at bounding box center [547, 295] width 192 height 26
click at [490, 385] on span "Save" at bounding box center [499, 383] width 21 height 10
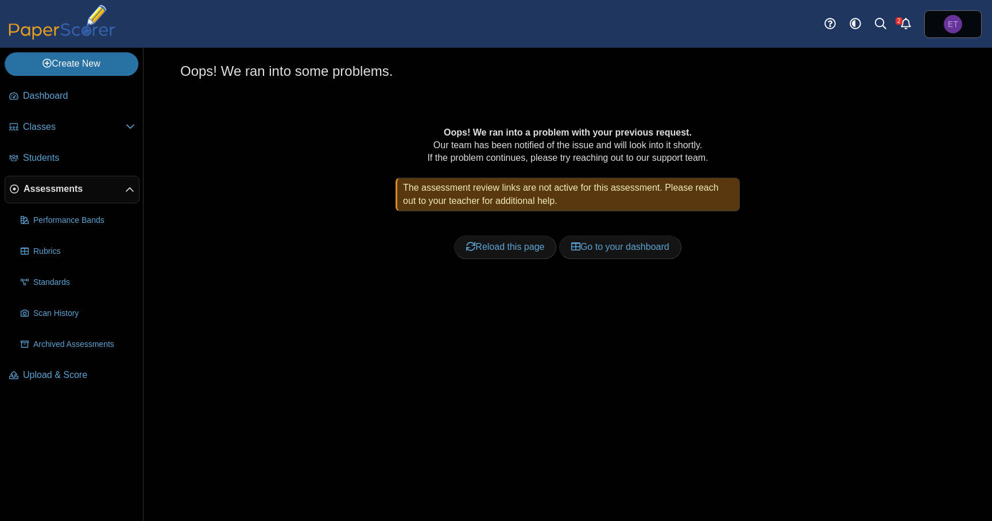
click at [821, 107] on div "Oops! We ran into a problem with your previous request. Our team has been notif…" at bounding box center [567, 193] width 775 height 212
